Goal: Download file/media

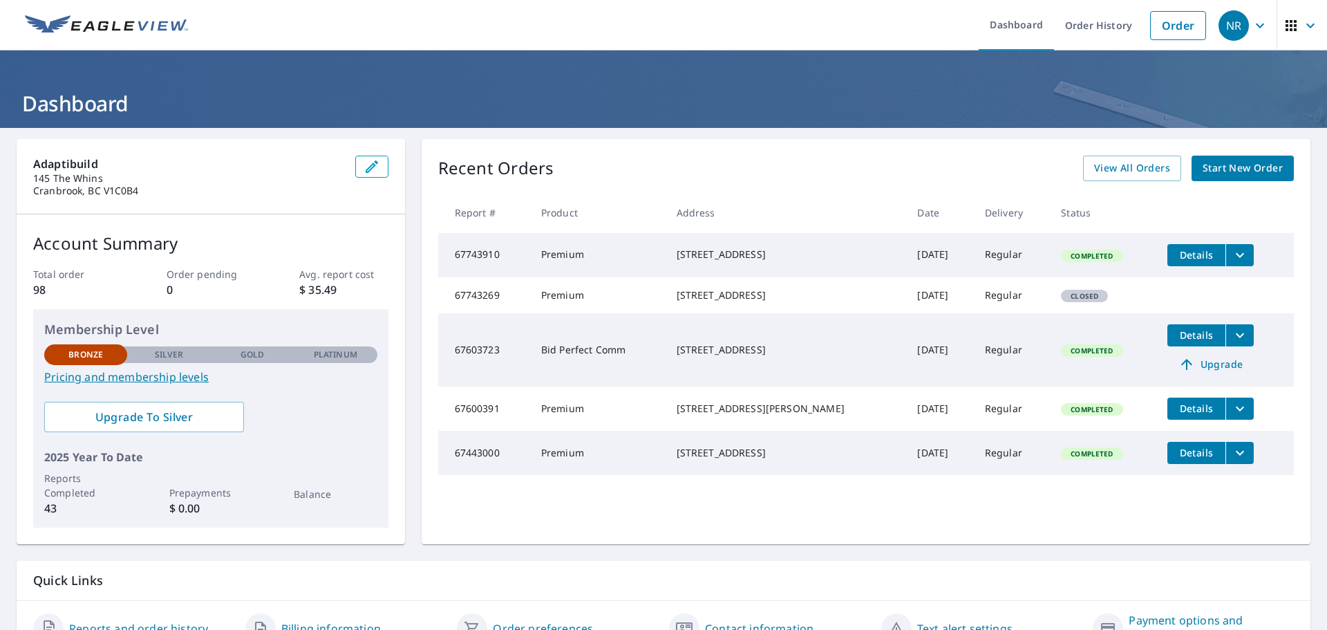
click at [1176, 251] on span "Details" at bounding box center [1196, 254] width 41 height 13
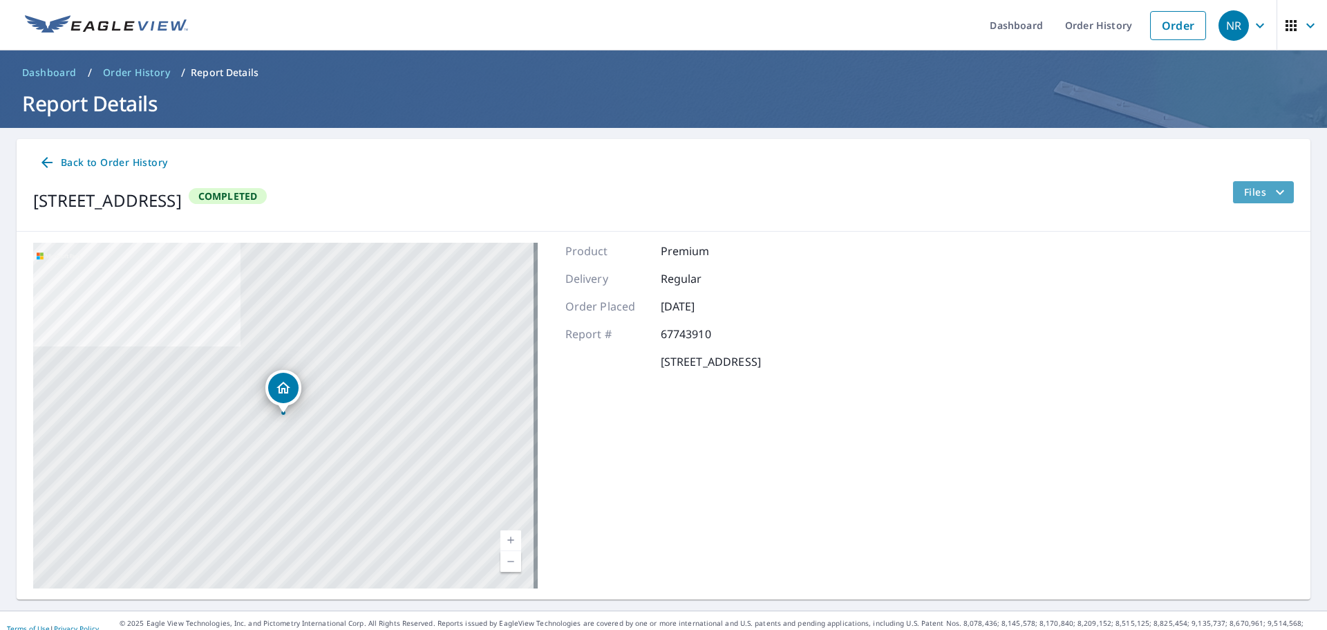
click at [1245, 193] on span "Files" at bounding box center [1267, 192] width 44 height 17
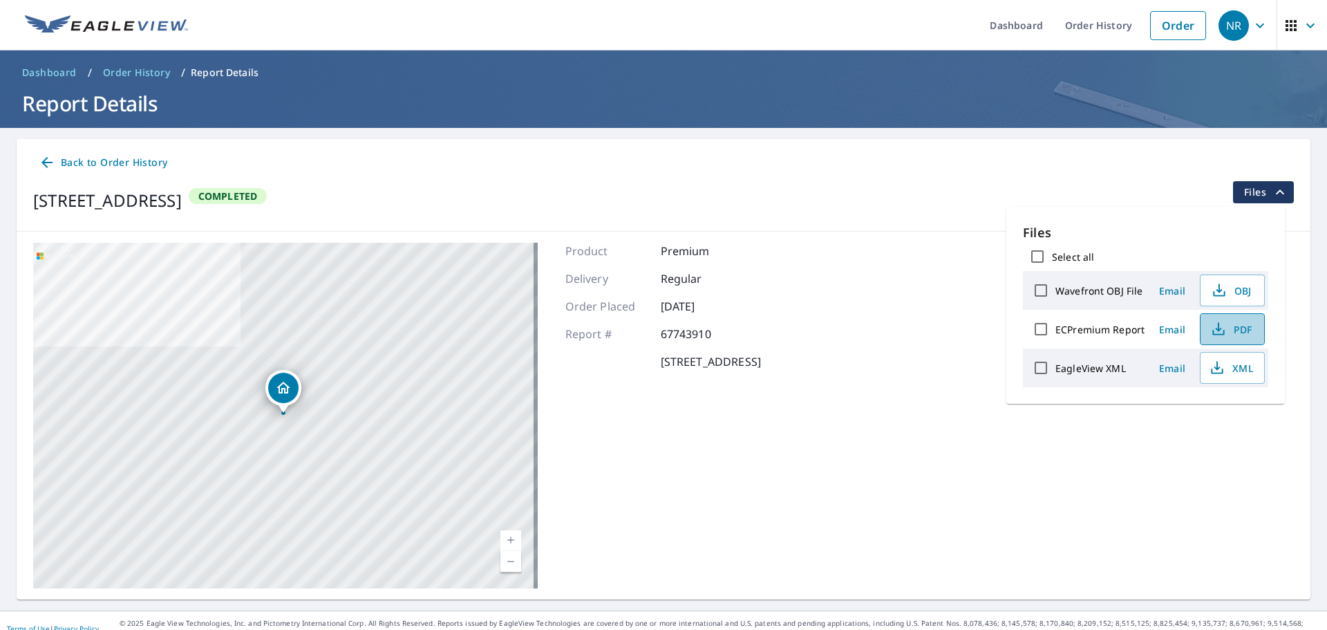
click at [1246, 331] on span "PDF" at bounding box center [1231, 329] width 44 height 17
